Goal: Information Seeking & Learning: Learn about a topic

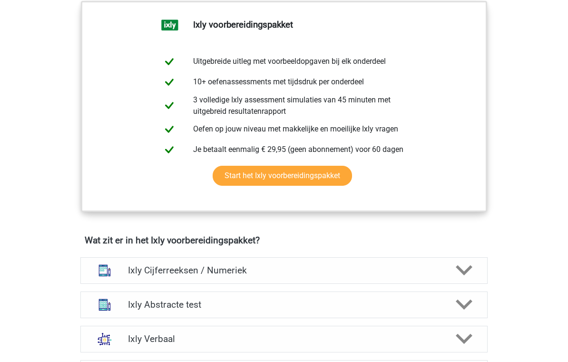
scroll to position [522, 0]
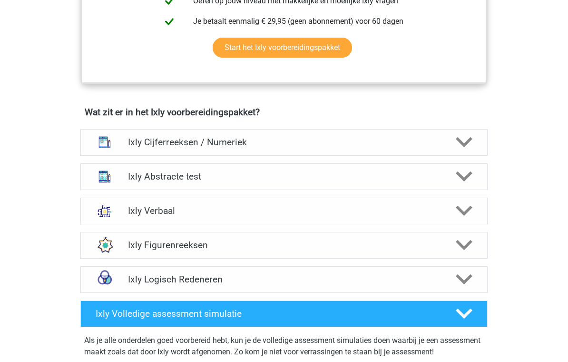
click at [136, 144] on h4 "Ixly Cijferreeksen / Numeriek" at bounding box center [284, 142] width 312 height 11
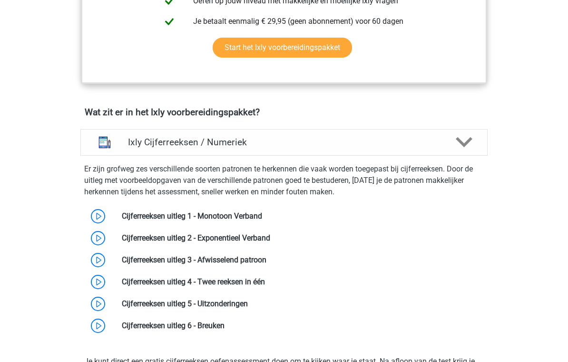
click at [262, 219] on link at bounding box center [262, 215] width 0 height 9
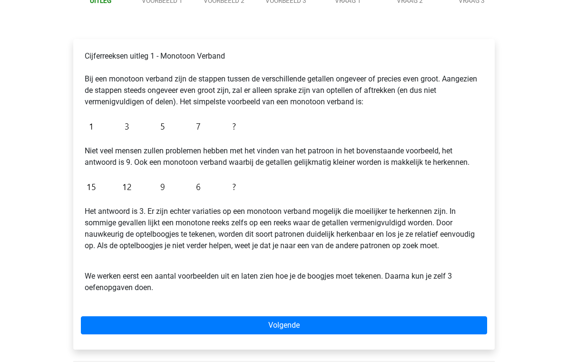
scroll to position [125, 0]
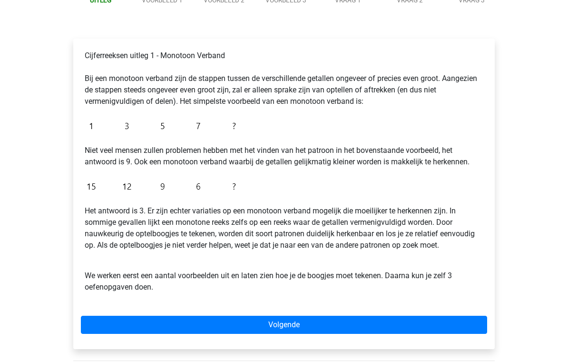
click at [41, 223] on div "Registreer Nederlands English" at bounding box center [284, 251] width 568 height 753
click at [418, 327] on link "Volgende" at bounding box center [284, 325] width 407 height 18
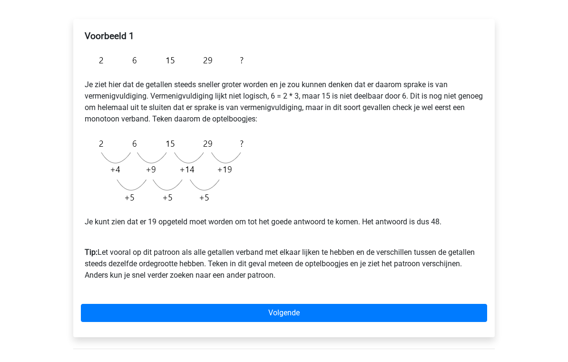
scroll to position [336, 0]
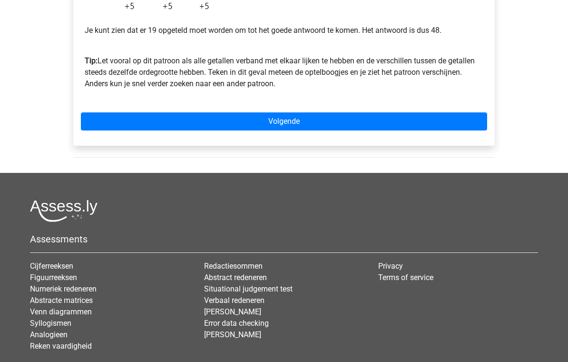
click at [113, 122] on link "Volgende" at bounding box center [284, 122] width 407 height 18
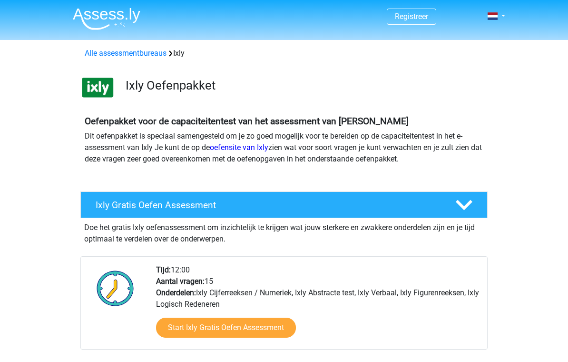
scroll to position [537, 0]
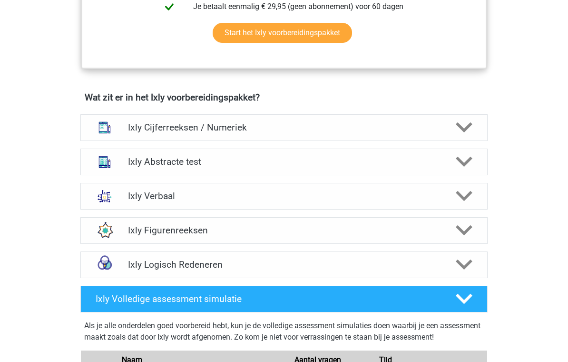
click at [447, 139] on div "Ixly Cijferreeksen / Numeriek" at bounding box center [284, 127] width 408 height 27
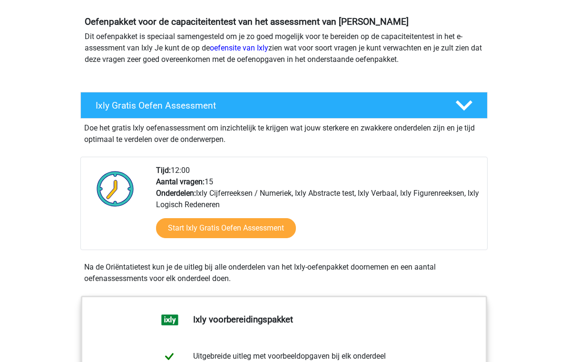
scroll to position [0, 0]
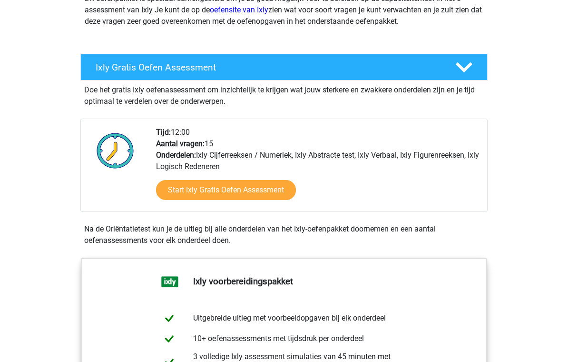
scroll to position [135, 0]
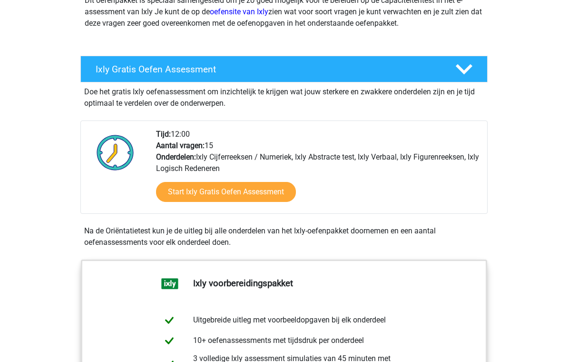
click at [199, 77] on div "Ixly Gratis Oefen Assessment" at bounding box center [284, 69] width 408 height 27
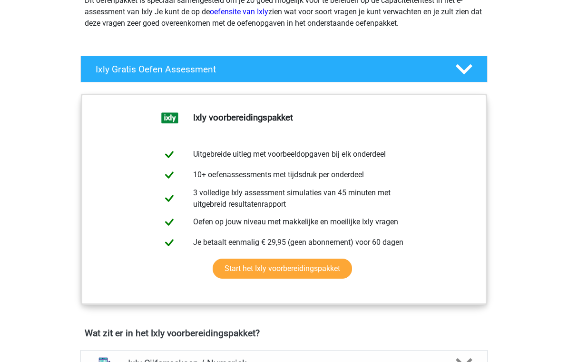
scroll to position [136, 0]
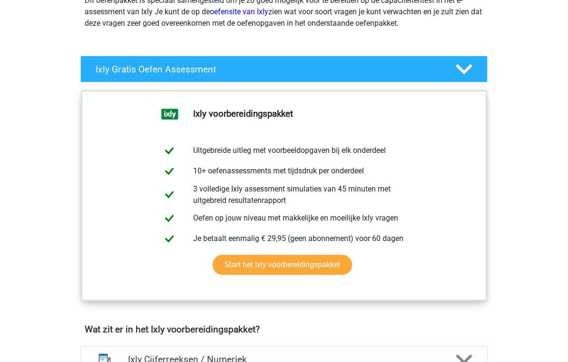
click at [196, 78] on div "Ixly Gratis Oefen Assessment" at bounding box center [284, 69] width 408 height 27
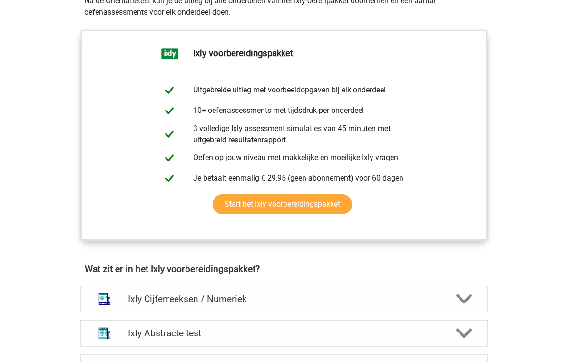
scroll to position [442, 0]
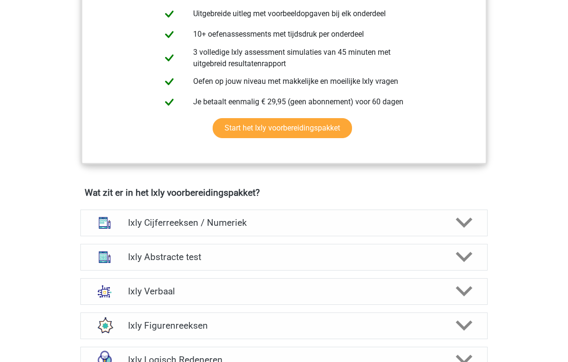
click at [102, 228] on img at bounding box center [104, 222] width 25 height 25
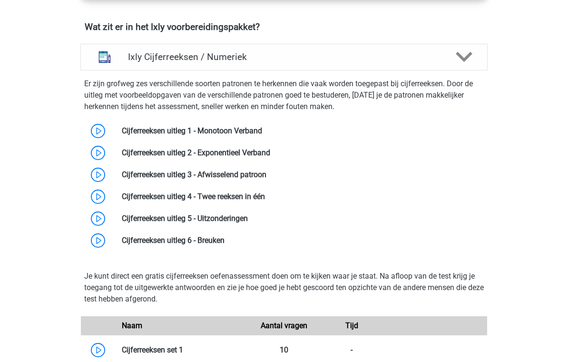
scroll to position [607, 0]
